Goal: Navigation & Orientation: Find specific page/section

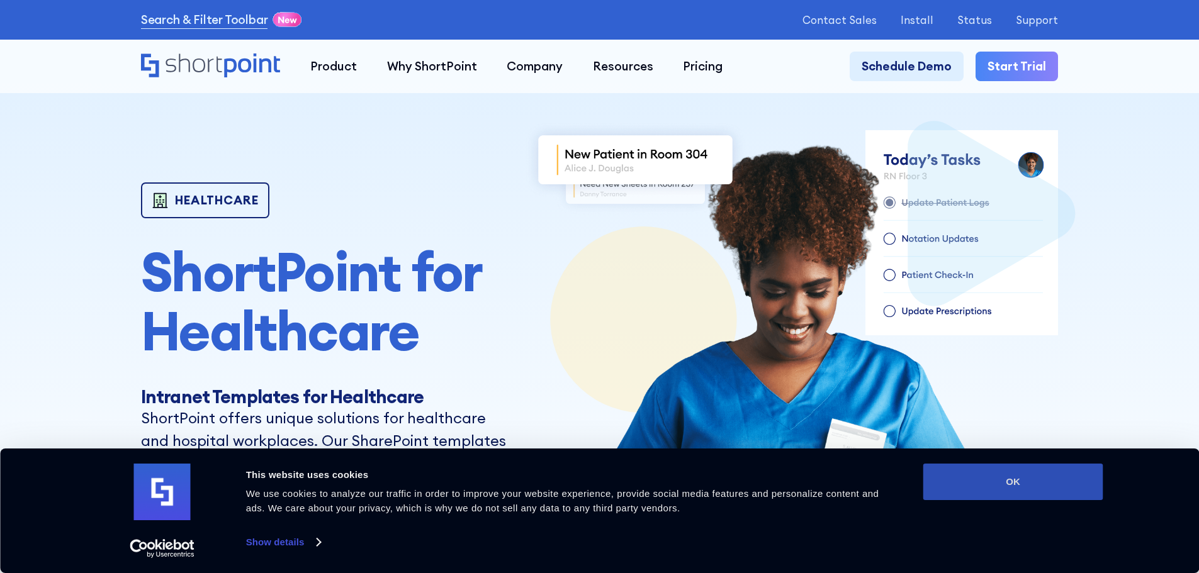
click at [1043, 492] on button "OK" at bounding box center [1013, 482] width 180 height 37
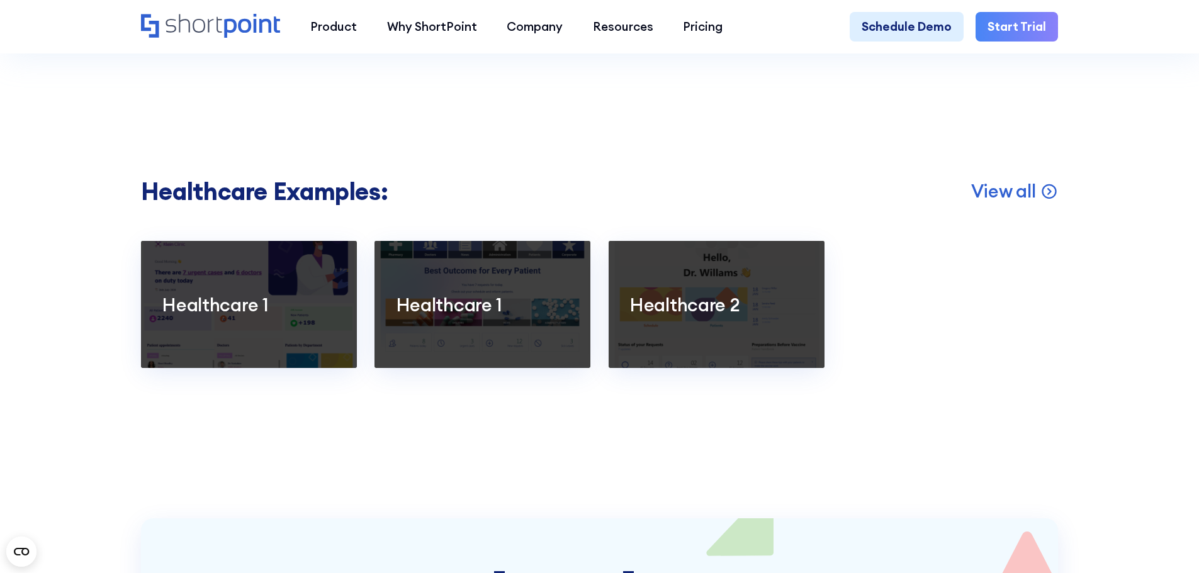
scroll to position [2454, 0]
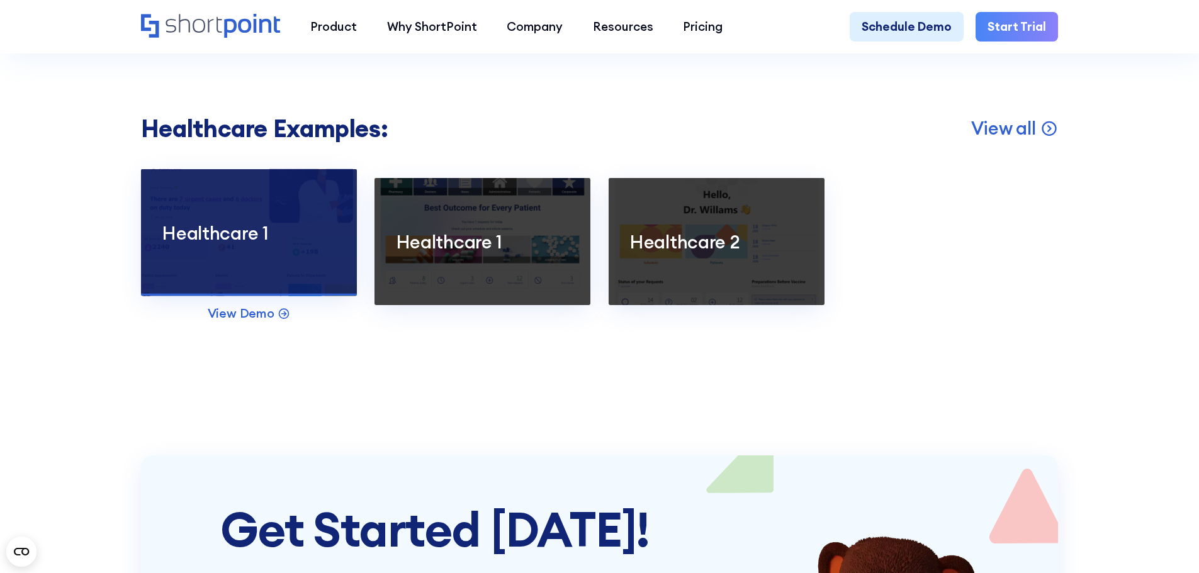
click at [257, 270] on div at bounding box center [249, 232] width 216 height 127
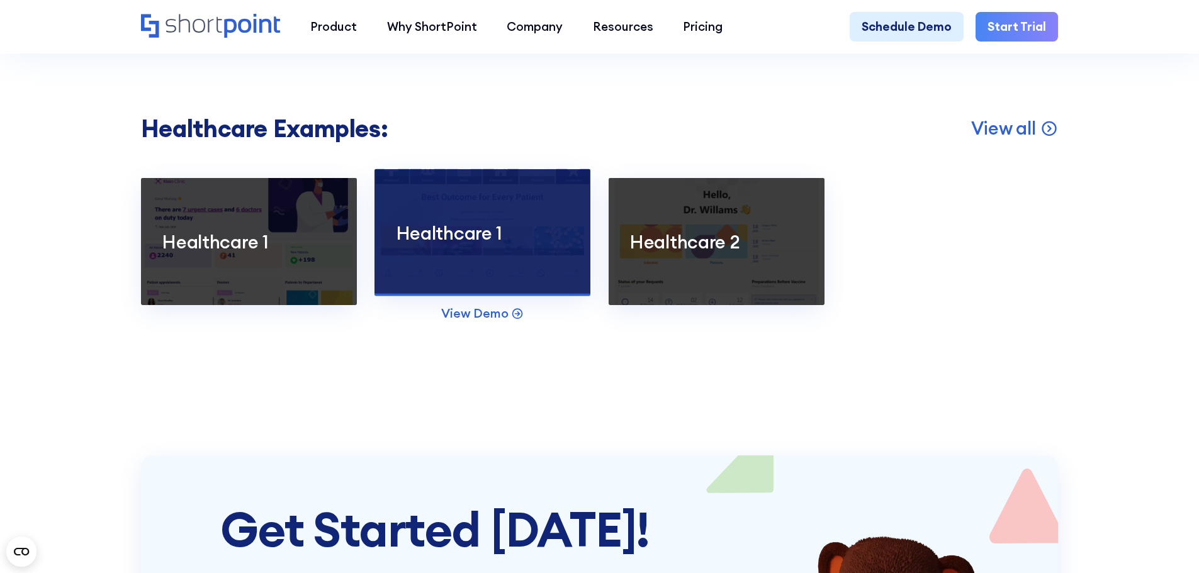
click at [466, 285] on div at bounding box center [482, 232] width 216 height 127
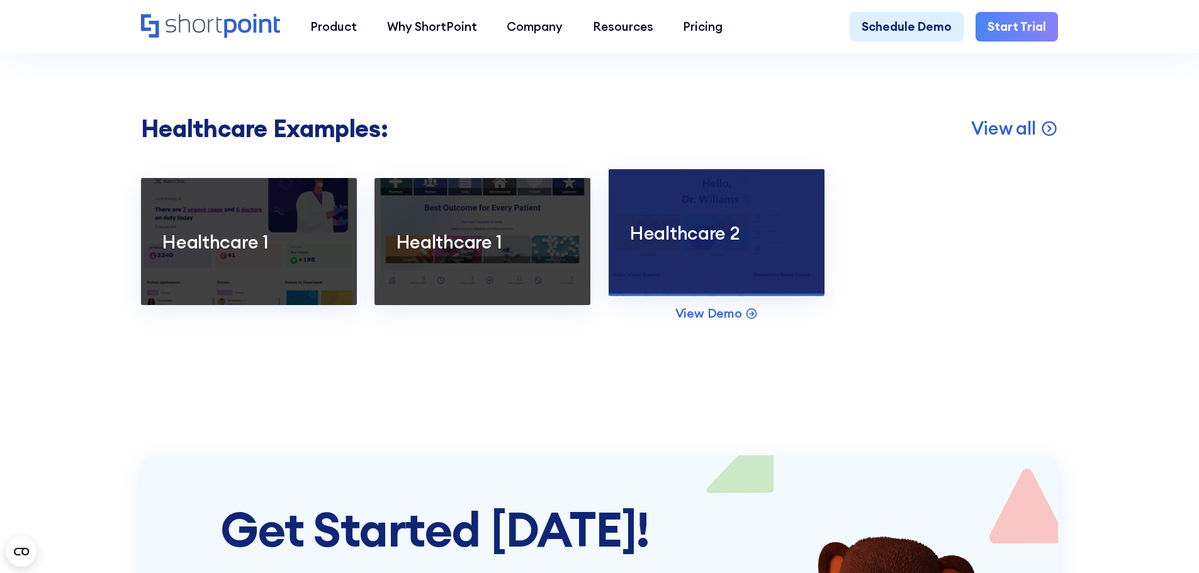
click at [683, 244] on p "Healthcare 2" at bounding box center [716, 232] width 172 height 23
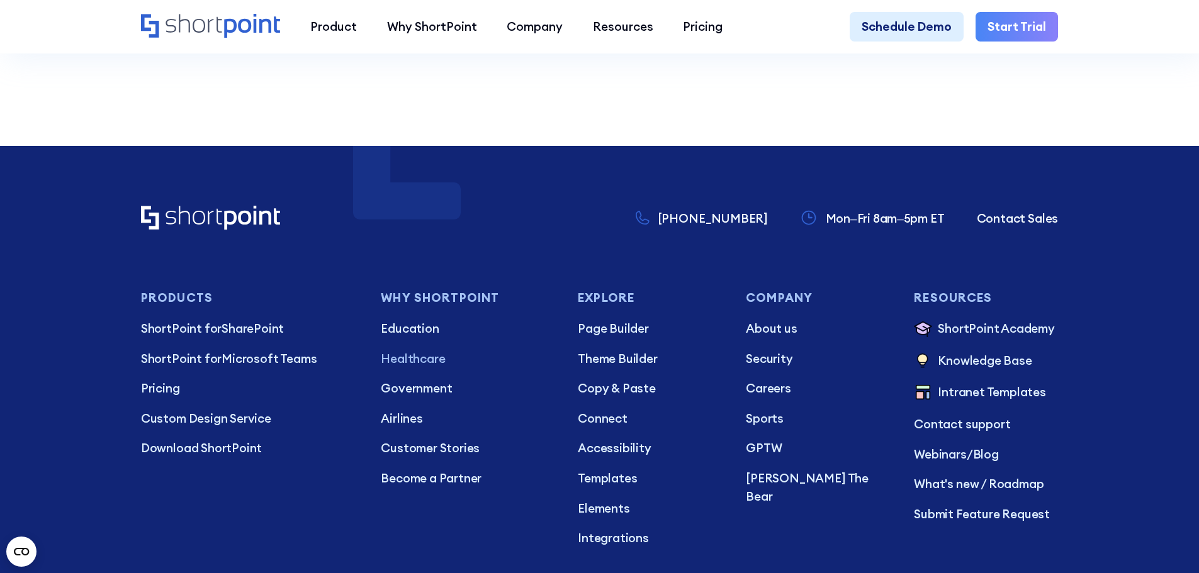
scroll to position [3273, 0]
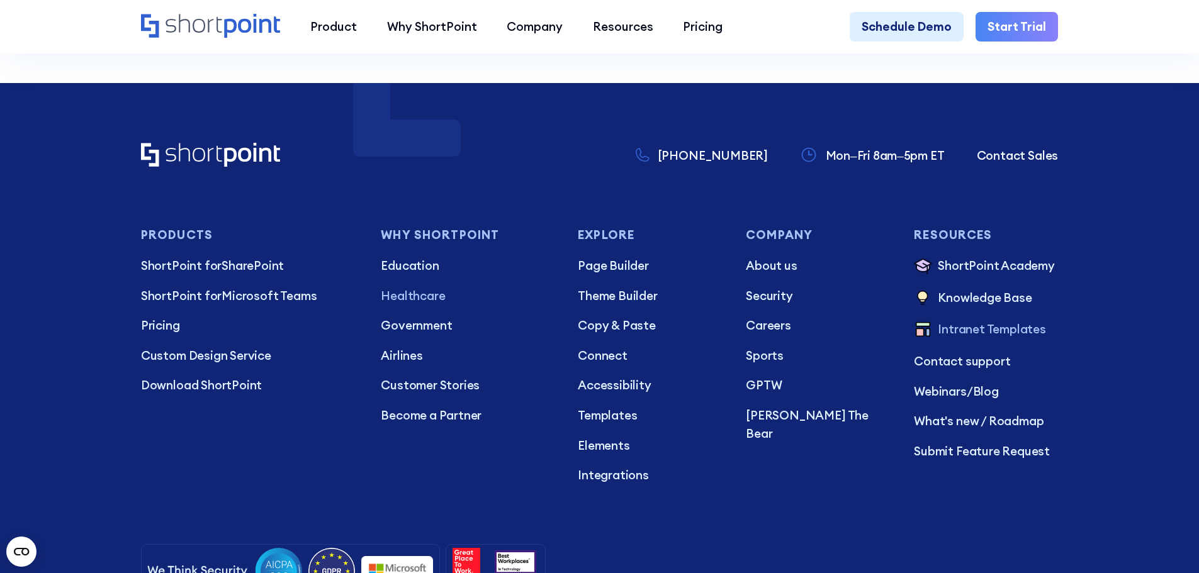
click at [976, 340] on p "Intranet Templates" at bounding box center [992, 330] width 108 height 20
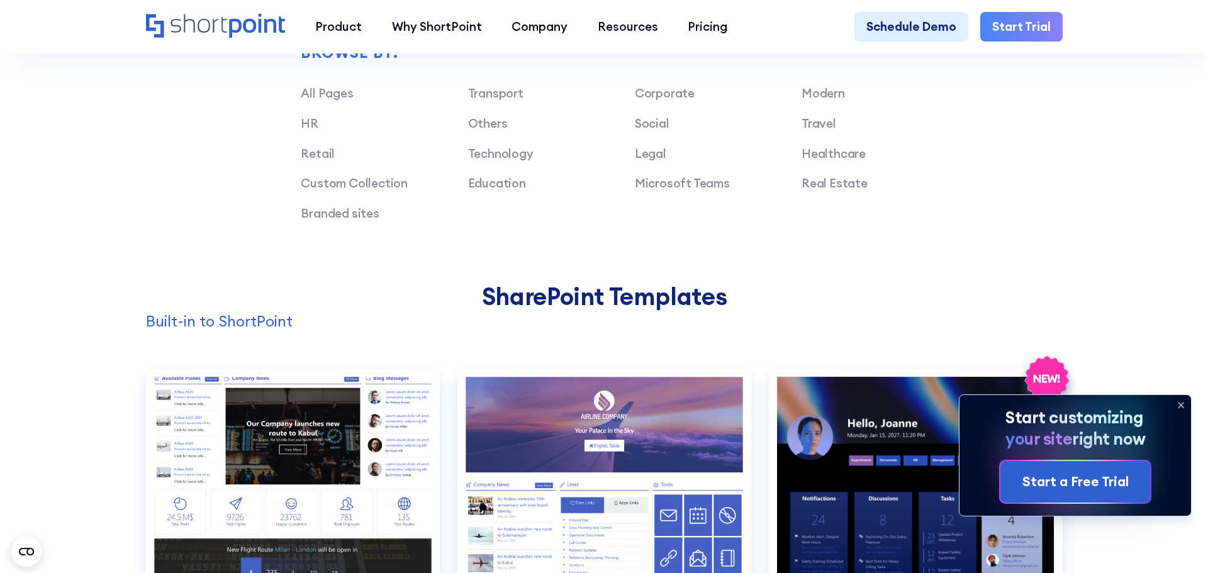
scroll to position [1133, 0]
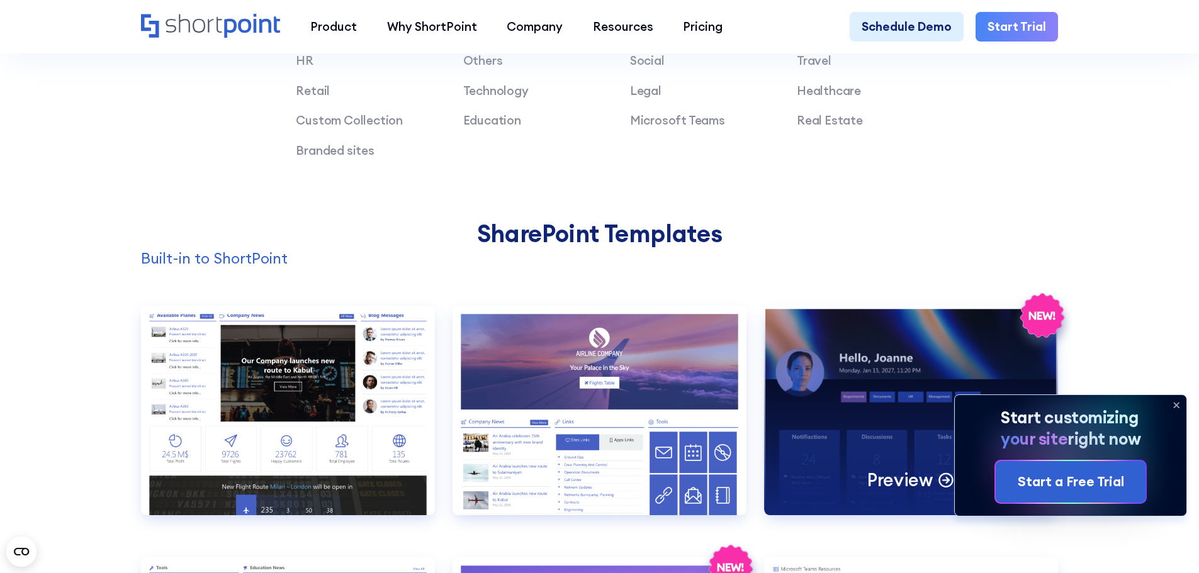
click at [862, 390] on div "Preview" at bounding box center [911, 411] width 294 height 210
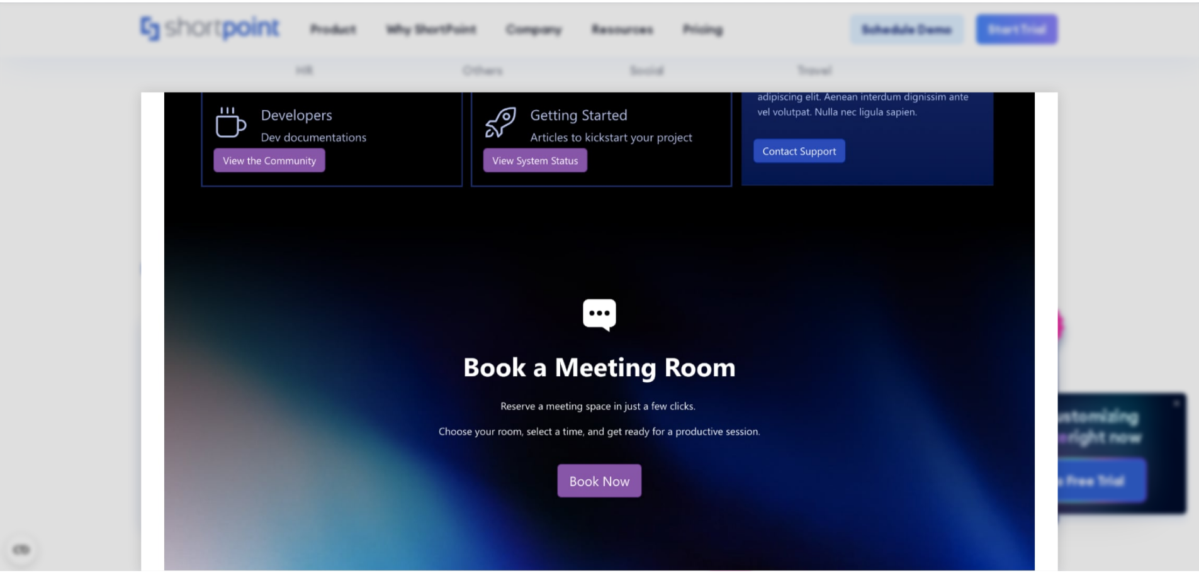
scroll to position [1629, 0]
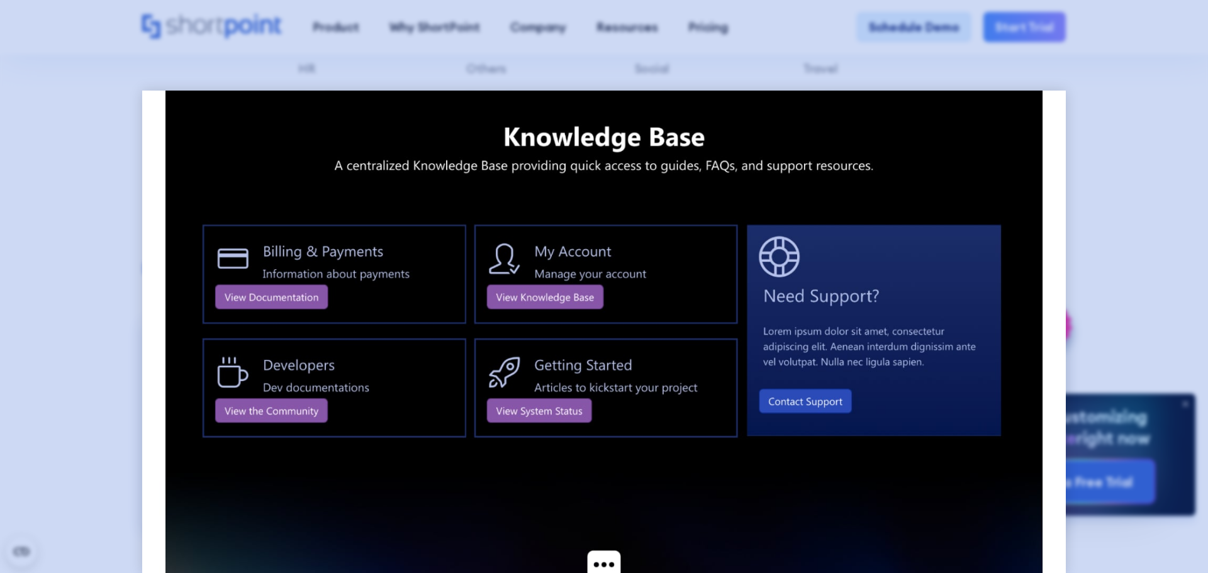
click at [1086, 280] on div at bounding box center [604, 286] width 1208 height 573
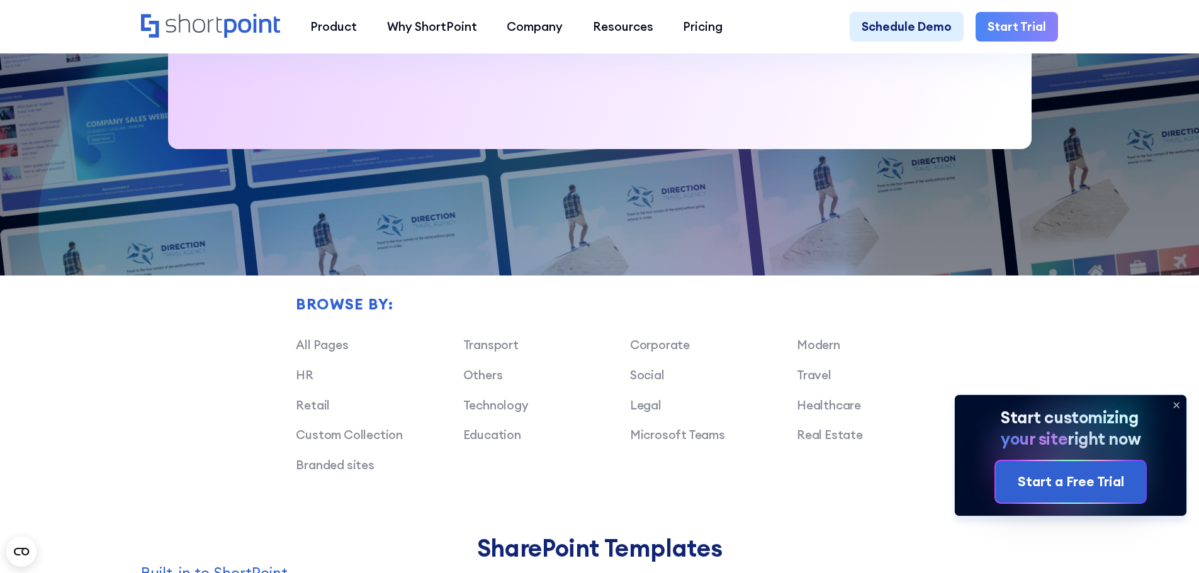
scroll to position [441, 0]
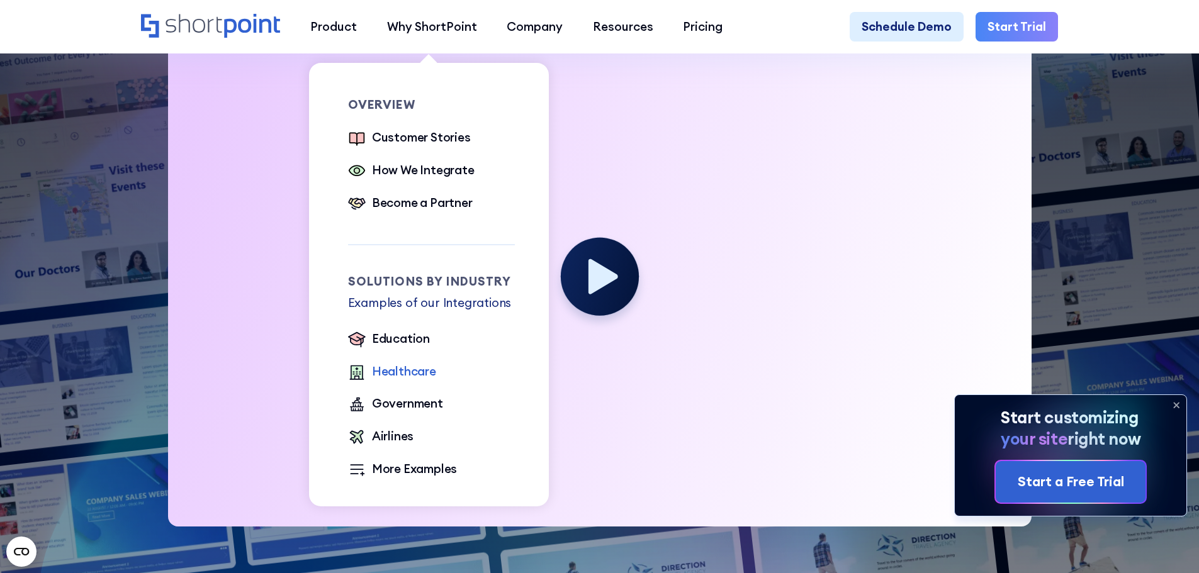
click at [387, 379] on div "Healthcare" at bounding box center [404, 372] width 64 height 18
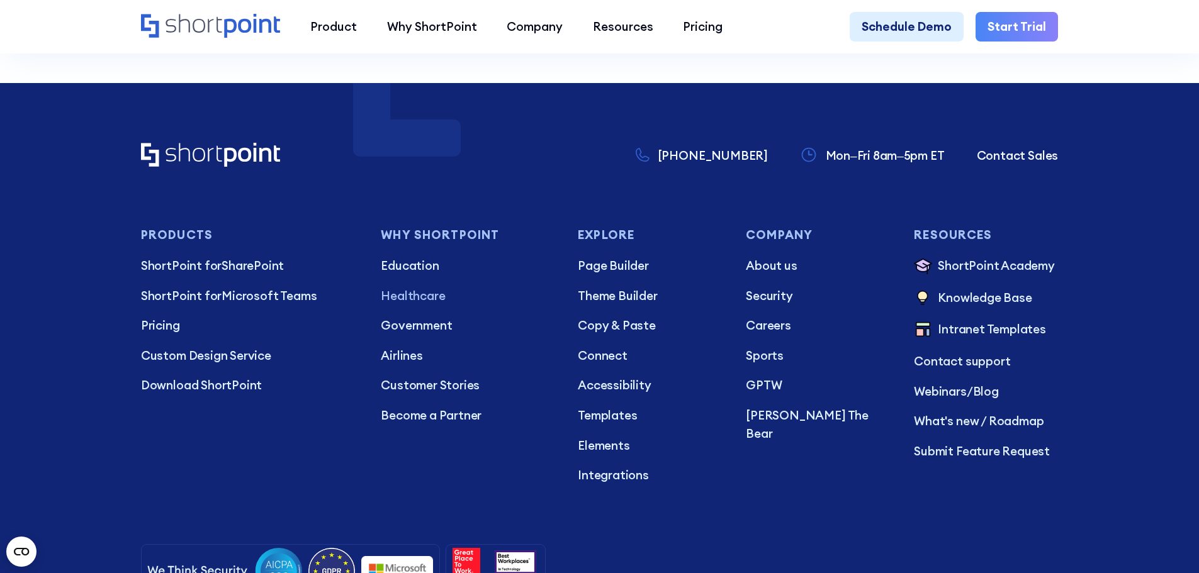
scroll to position [3336, 0]
